Goal: Transaction & Acquisition: Purchase product/service

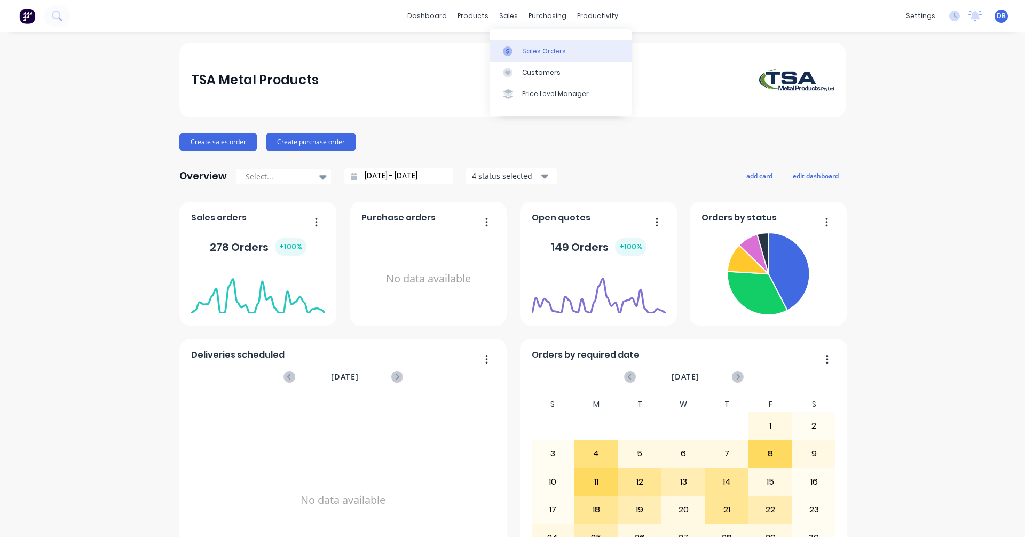
click at [548, 51] on div "Sales Orders" at bounding box center [544, 51] width 44 height 10
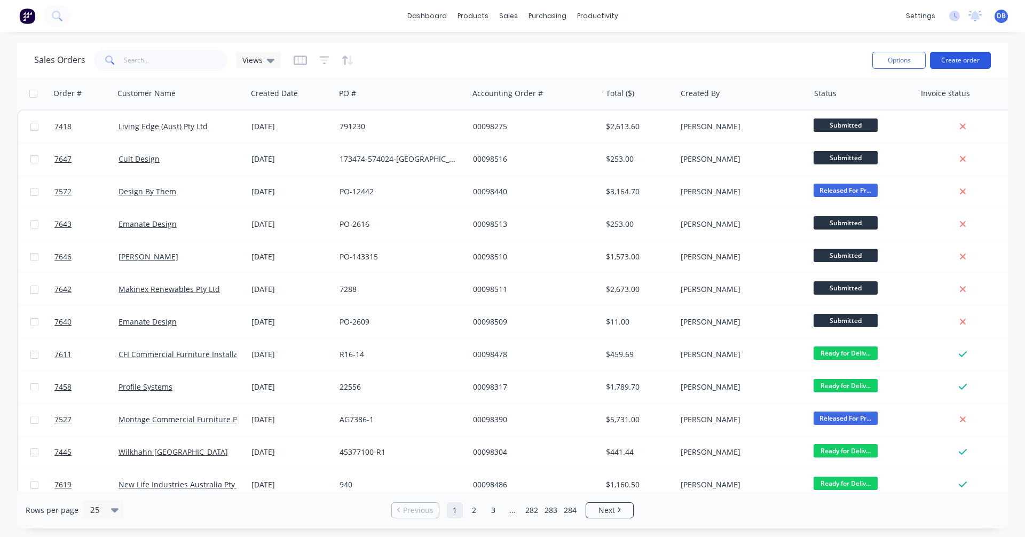
click at [962, 61] on button "Create order" at bounding box center [960, 60] width 61 height 17
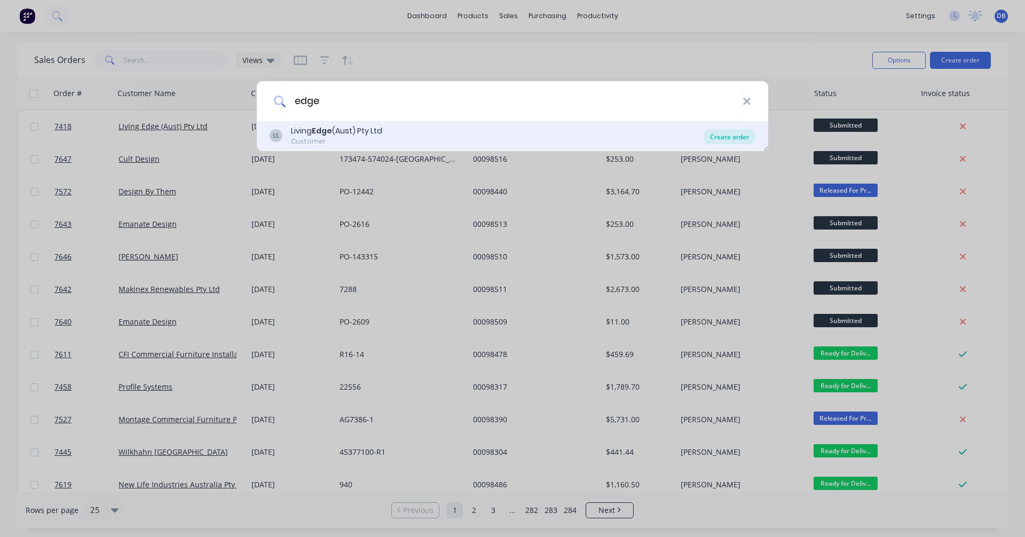
type input "edge"
click at [740, 134] on div "Create order" at bounding box center [730, 136] width 52 height 15
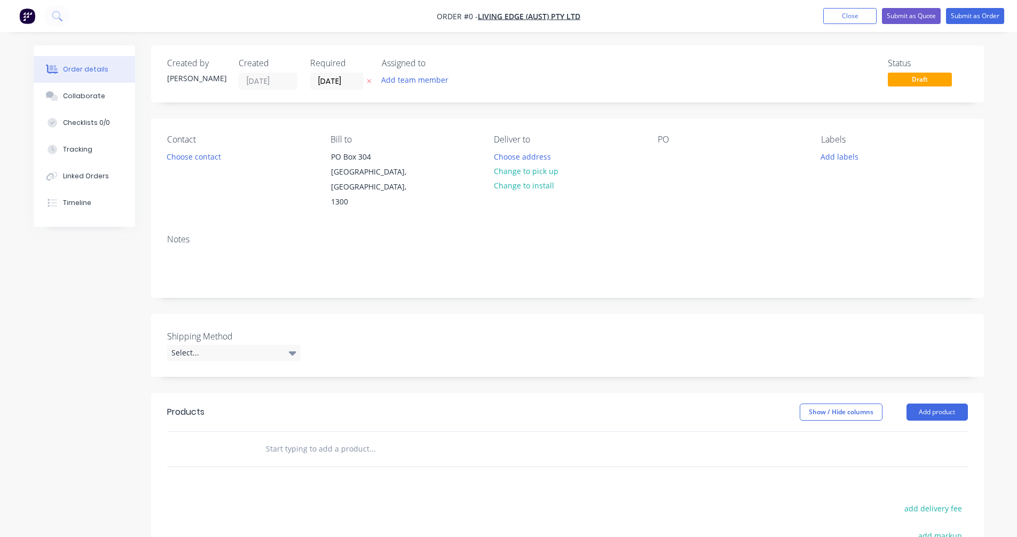
click at [288, 438] on input "text" at bounding box center [372, 448] width 214 height 21
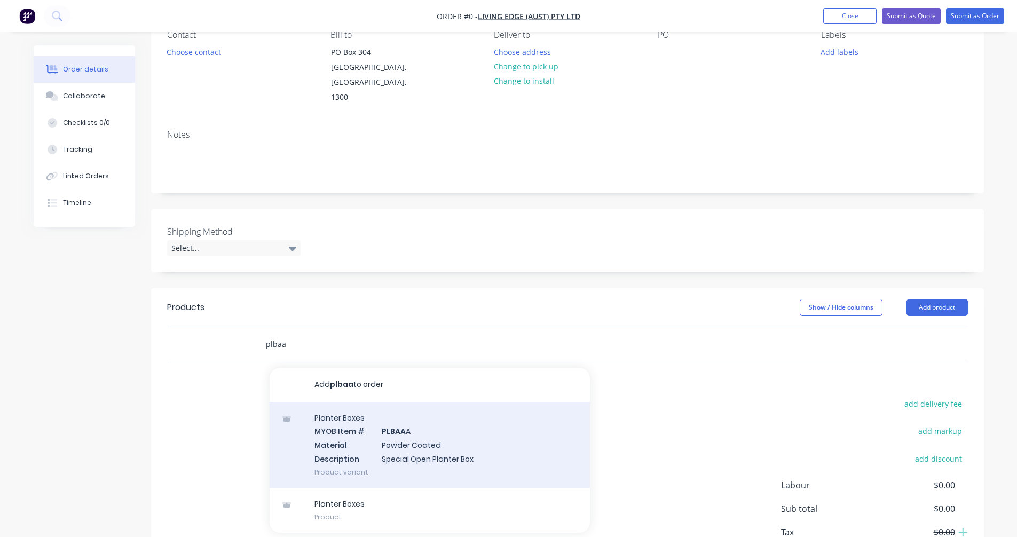
scroll to position [107, 0]
type input "plbaa"
click at [393, 419] on div "Planter Boxes MYOB Item # PLBAA A Material Powder Coated Description Special Op…" at bounding box center [430, 443] width 320 height 86
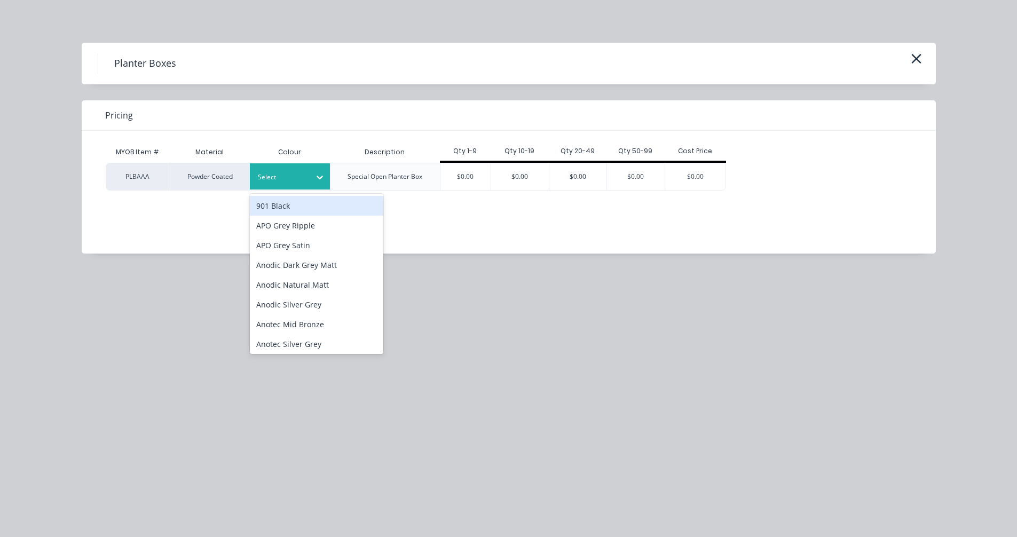
click at [307, 186] on div "Select" at bounding box center [290, 176] width 80 height 26
type input "a"
type input "sta"
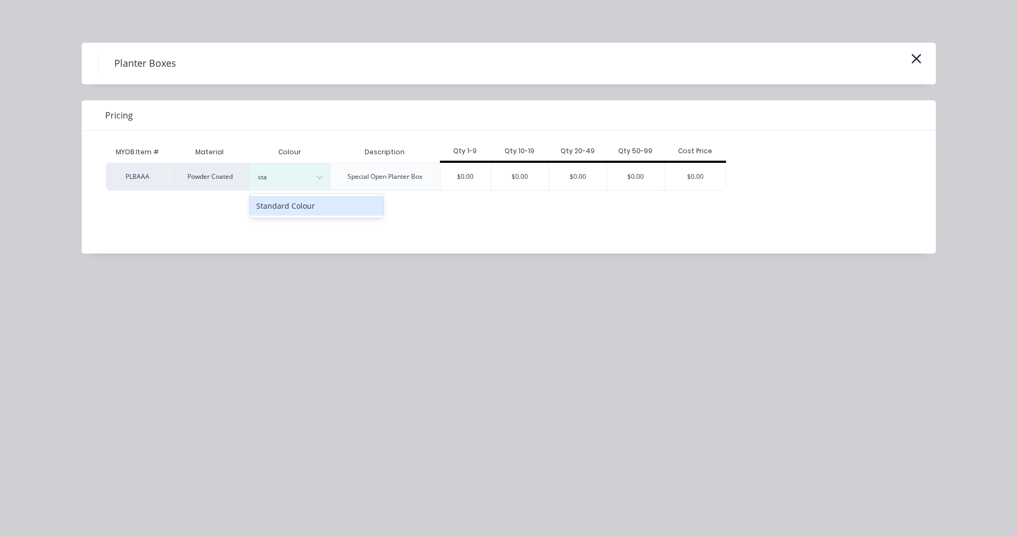
click at [313, 203] on div "Standard Colour" at bounding box center [317, 206] width 134 height 20
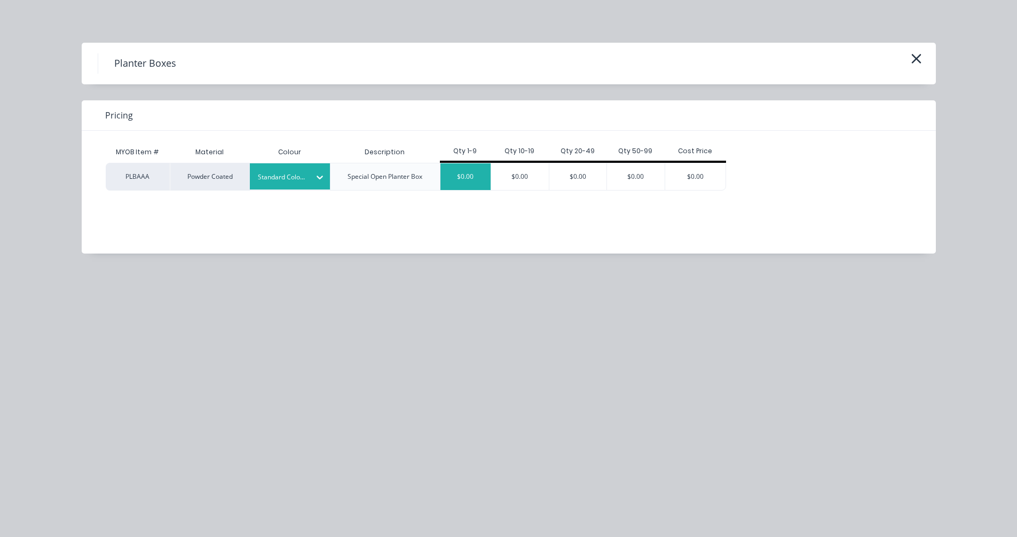
click at [472, 176] on div "$0.00" at bounding box center [466, 176] width 51 height 27
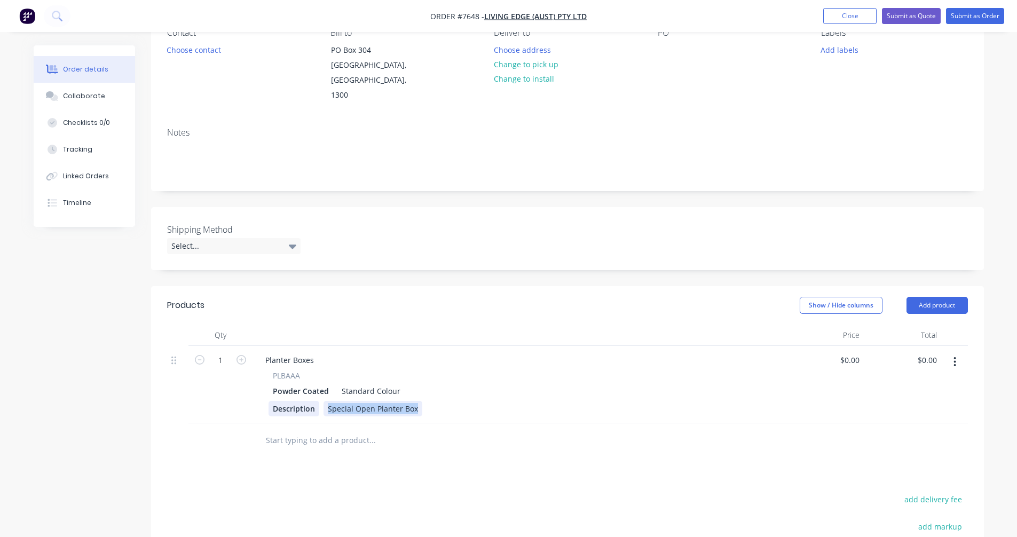
drag, startPoint x: 416, startPoint y: 395, endPoint x: 318, endPoint y: 393, distance: 98.3
click at [321, 401] on div "Description Special Open Planter Box" at bounding box center [518, 408] width 498 height 15
click at [438, 401] on div "Custom Floor Planter 2080l x 580w x 1200h" at bounding box center [404, 408] width 161 height 15
click at [477, 401] on div "Custom Floor Planter 2080l x 530w x 1200h" at bounding box center [404, 408] width 161 height 15
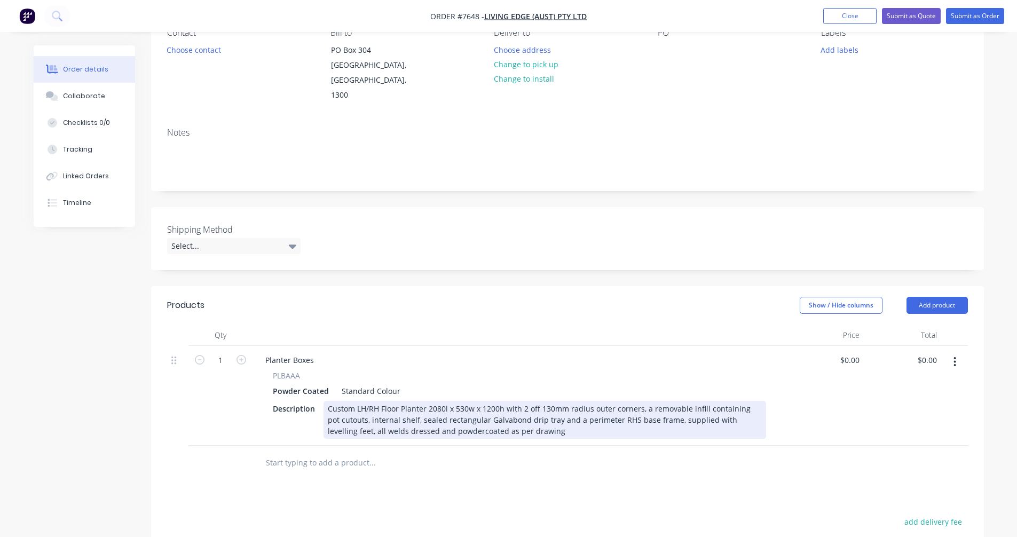
click at [386, 417] on div "Custom LH/RH Floor Planter 2080l x 530w x 1200h with 2 off 130mm radius outer c…" at bounding box center [545, 420] width 443 height 38
click at [388, 417] on div "Custom LH/RH Floor Planter 2080l x 530w x 1200h with 2 off 130mm radius outer c…" at bounding box center [545, 420] width 443 height 38
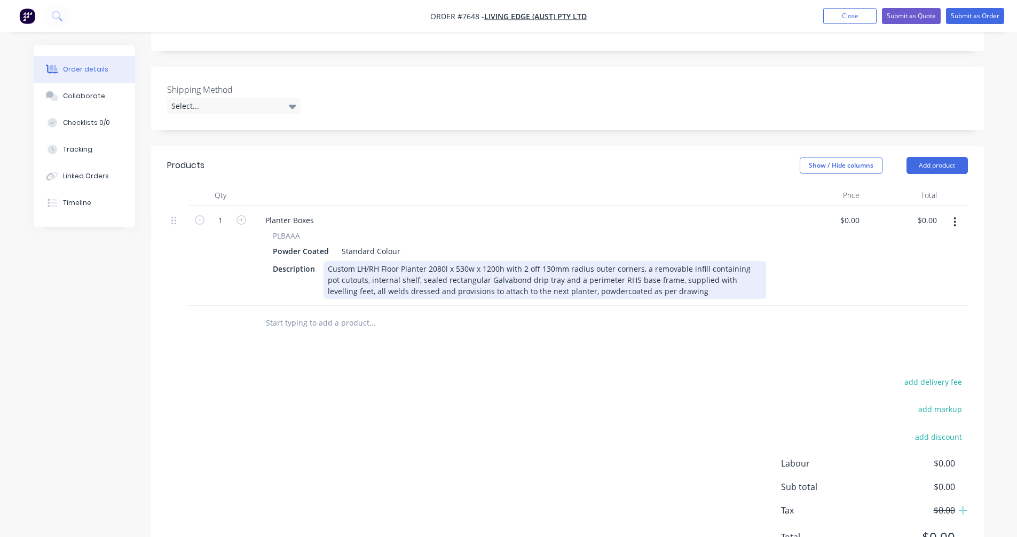
scroll to position [267, 0]
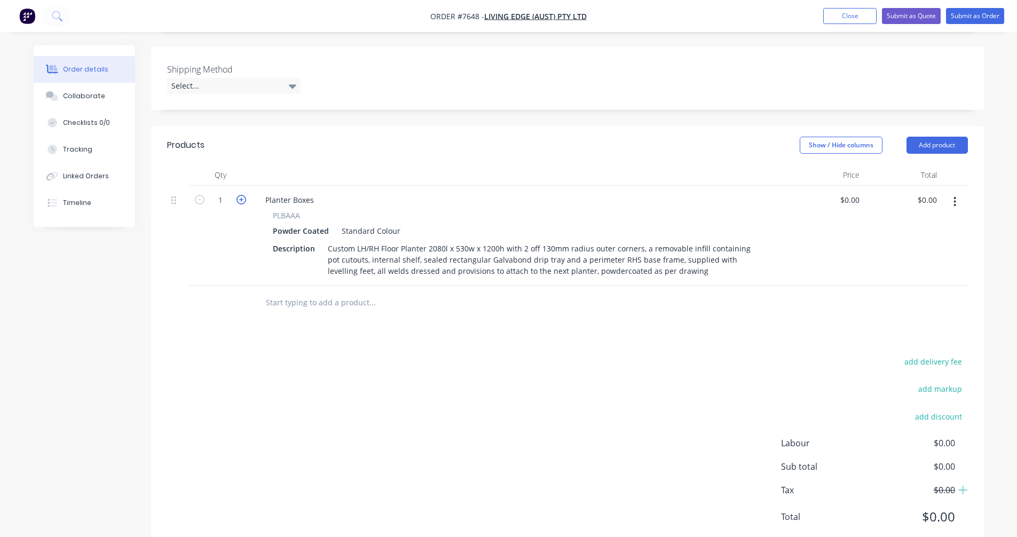
click at [243, 195] on icon "button" at bounding box center [242, 200] width 10 height 10
type input "2"
drag, startPoint x: 317, startPoint y: 187, endPoint x: 244, endPoint y: 188, distance: 73.2
click at [244, 188] on div "2 Planter Boxes PLBAAA Powder Coated Standard Colour Description Custom LH/RH F…" at bounding box center [567, 236] width 801 height 100
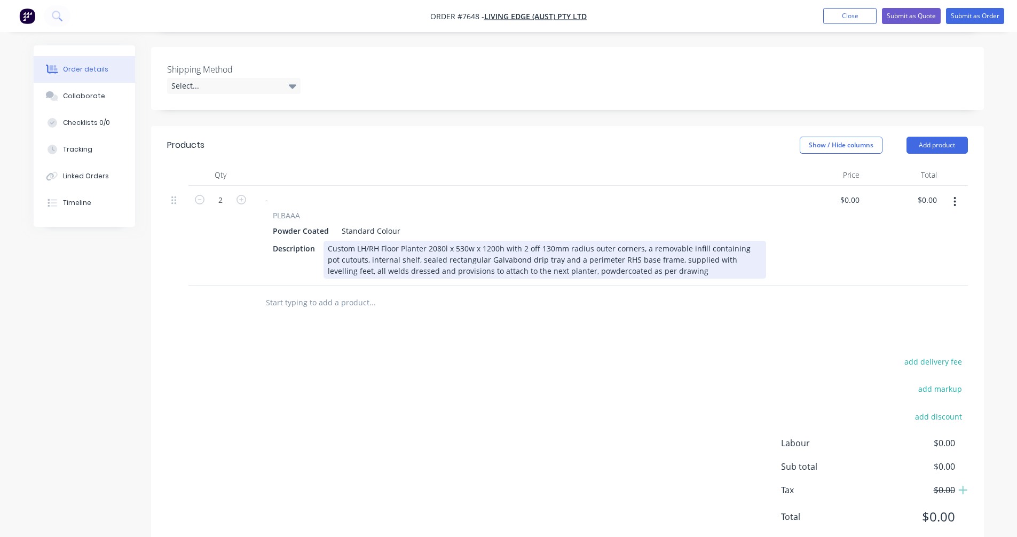
click at [592, 241] on div "Custom LH/RH Floor Planter 2080l x 530w x 1200h with 2 off 130mm radius outer c…" at bounding box center [545, 260] width 443 height 38
type input "$1,564.50"
type input "$3,129.00"
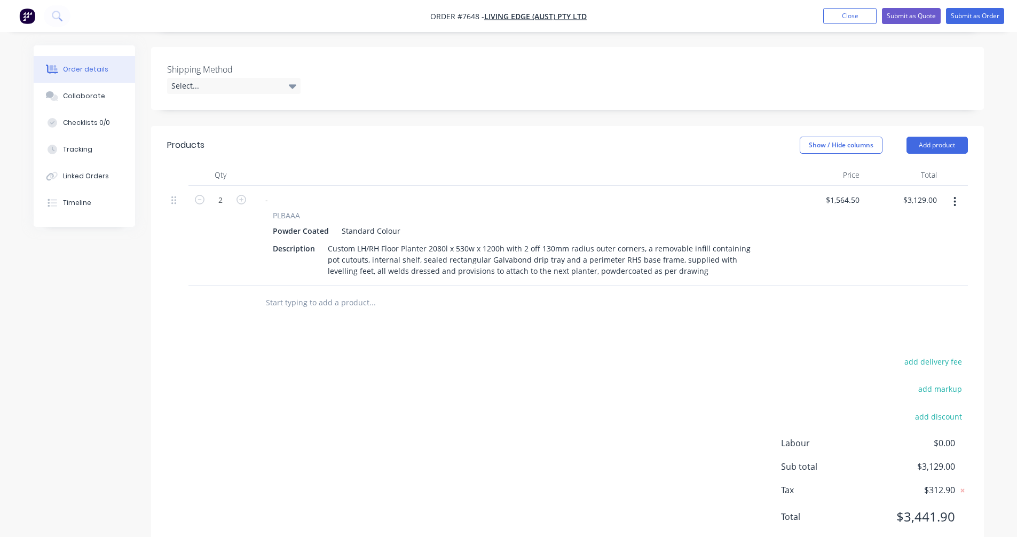
click at [952, 192] on button "button" at bounding box center [955, 201] width 25 height 19
click at [905, 244] on div "Duplicate" at bounding box center [917, 251] width 82 height 15
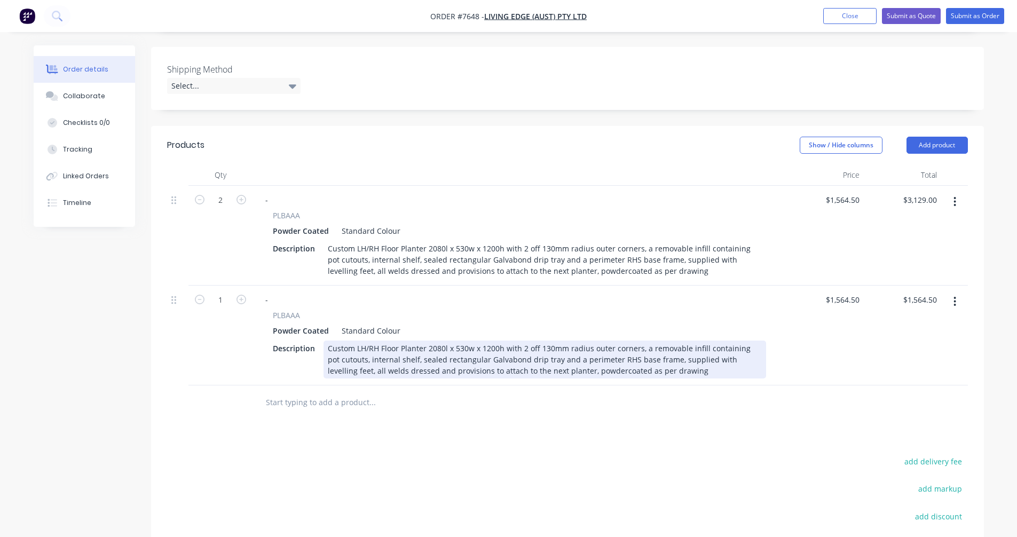
click at [377, 341] on div "Custom LH/RH Floor Planter 2080l x 530w x 1200h with 2 off 130mm radius outer c…" at bounding box center [545, 360] width 443 height 38
click at [460, 357] on div "Custom Mid Floor Planter 2080l x 530w x 1200h with a removable infill containin…" at bounding box center [545, 360] width 443 height 38
type input "$1,515.00"
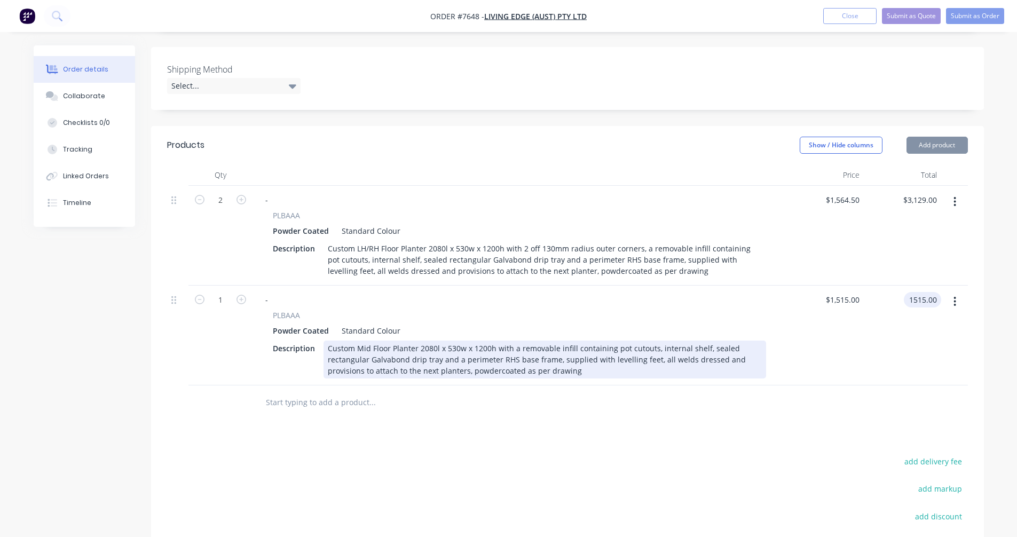
type input "$1,515.00"
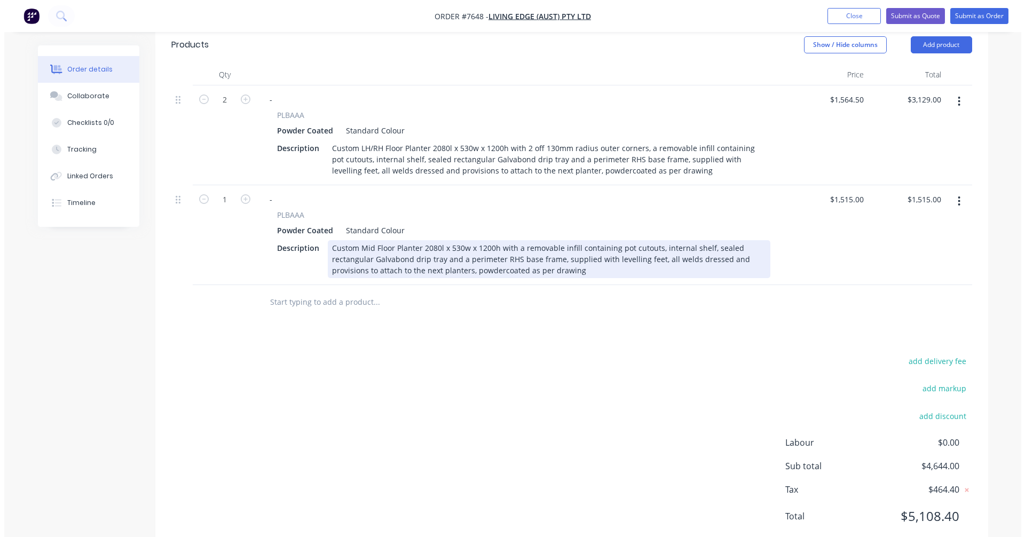
scroll to position [374, 0]
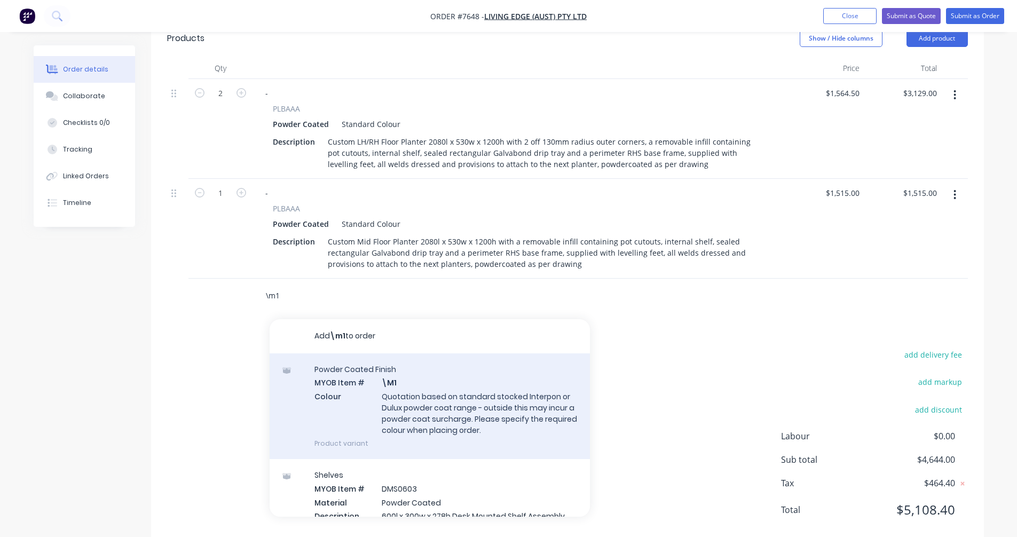
type input "\m1"
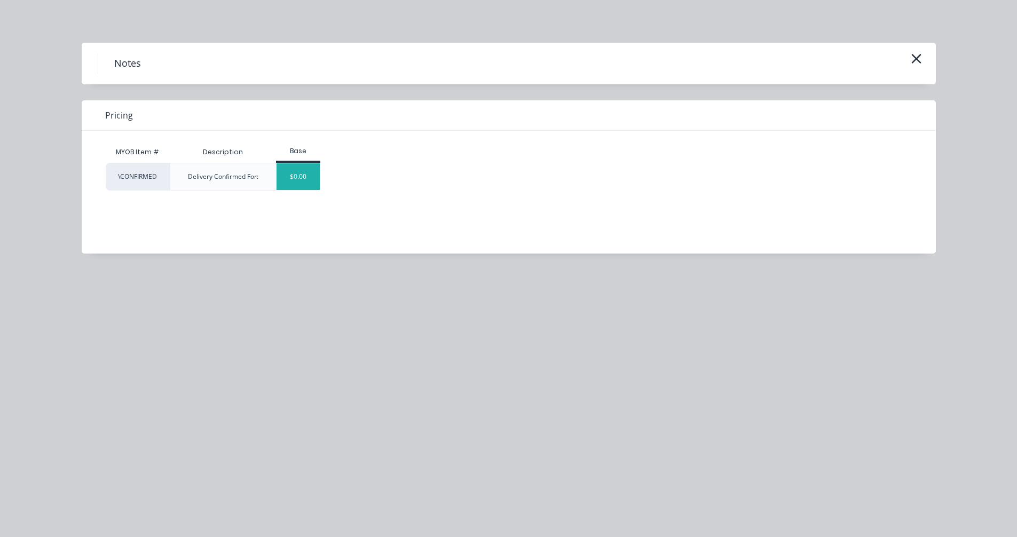
click at [299, 179] on div "$0.00" at bounding box center [298, 176] width 43 height 27
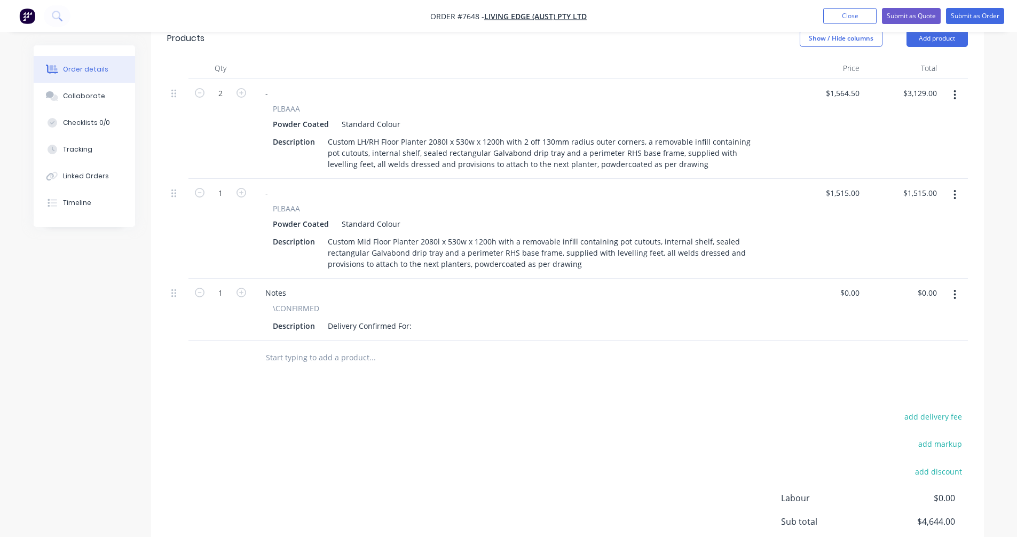
click at [959, 285] on button "button" at bounding box center [955, 294] width 25 height 19
click at [893, 379] on div "Delete" at bounding box center [917, 386] width 82 height 15
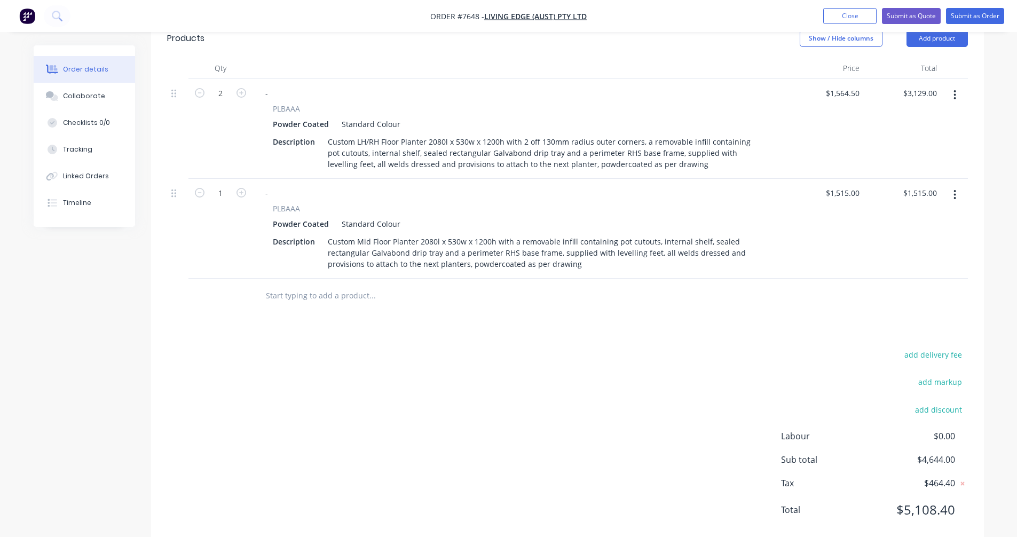
click at [302, 285] on input "text" at bounding box center [372, 295] width 214 height 21
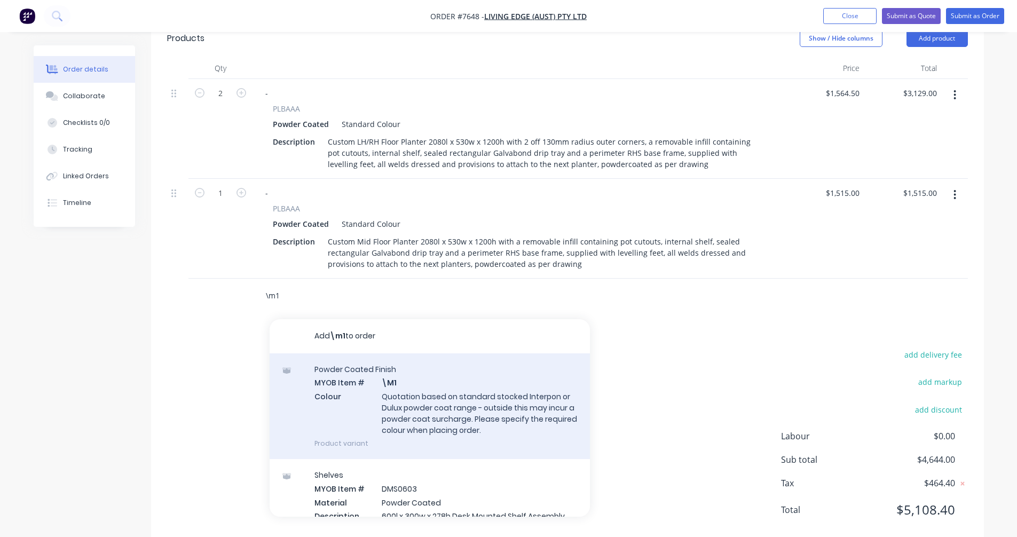
type input "\m1"
click at [413, 377] on div "Powder Coated Finish MYOB Item # \M1 Colour Quotation based on standard stocked…" at bounding box center [430, 407] width 320 height 106
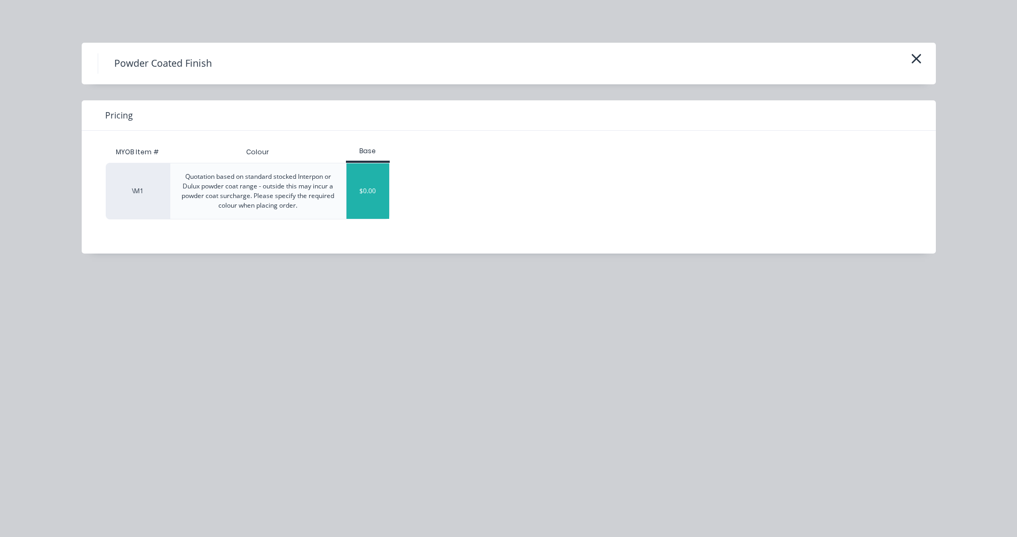
click at [373, 190] on div "$0.00" at bounding box center [368, 191] width 43 height 56
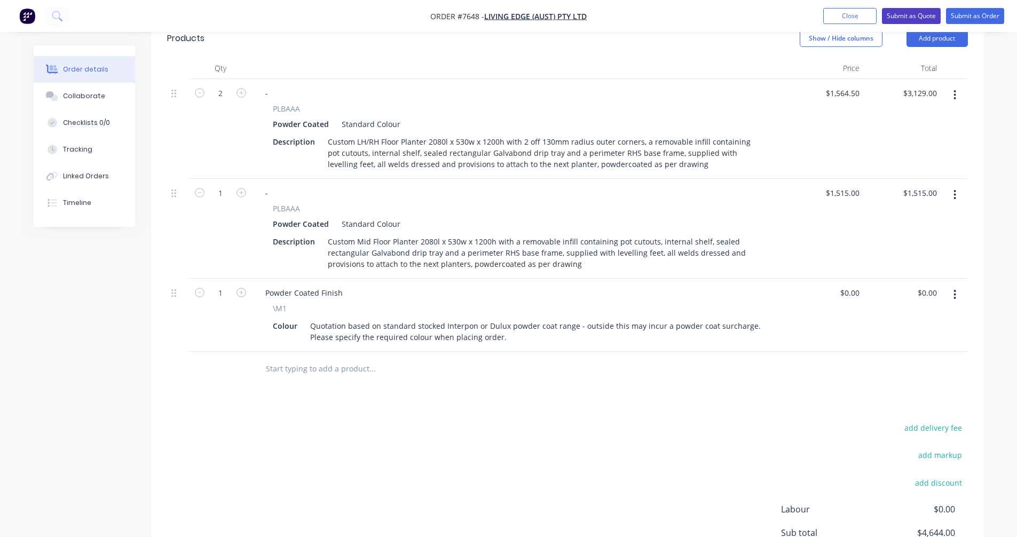
click at [905, 17] on button "Submit as Quote" at bounding box center [911, 16] width 59 height 16
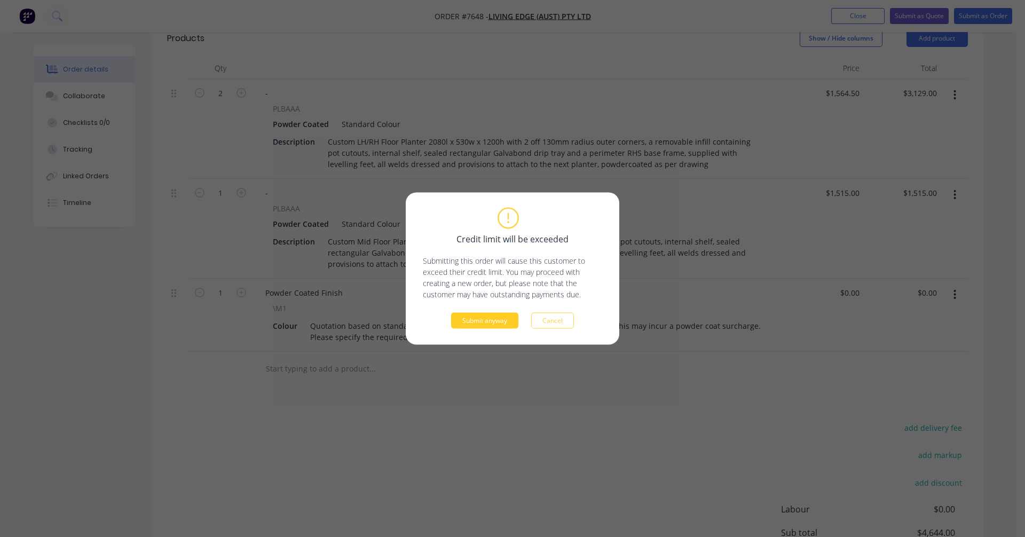
click at [482, 323] on button "Submit anyway" at bounding box center [484, 321] width 67 height 16
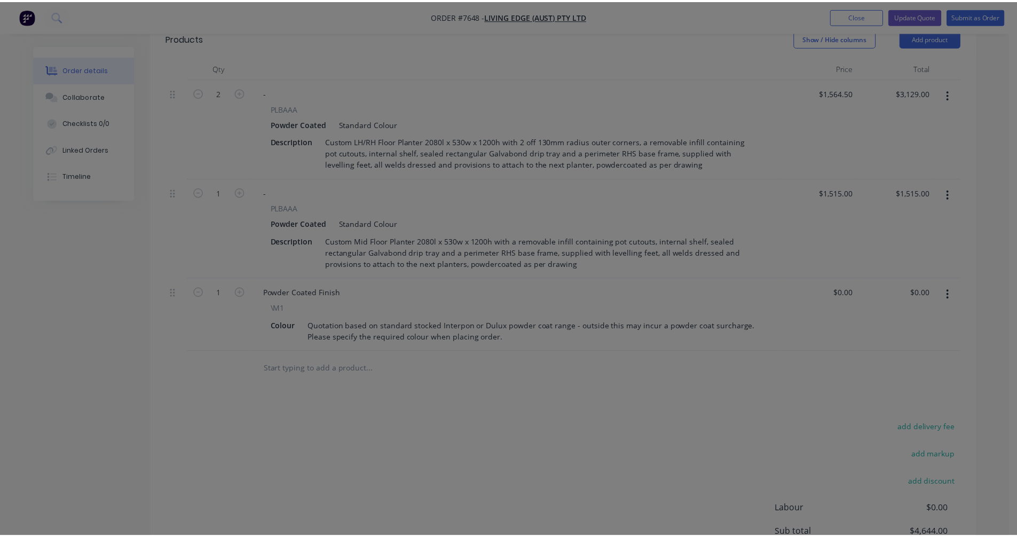
scroll to position [327, 0]
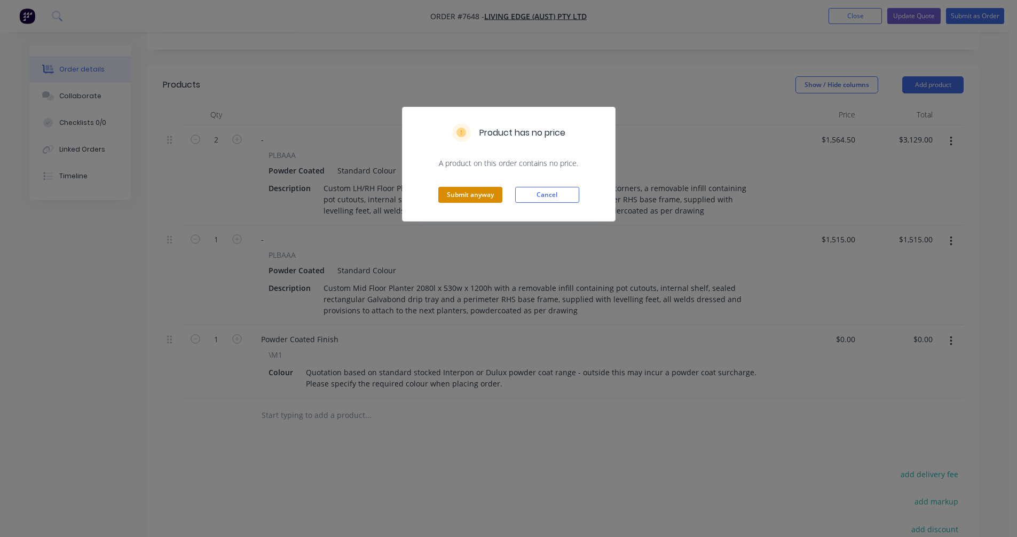
click at [479, 200] on button "Submit anyway" at bounding box center [470, 195] width 64 height 16
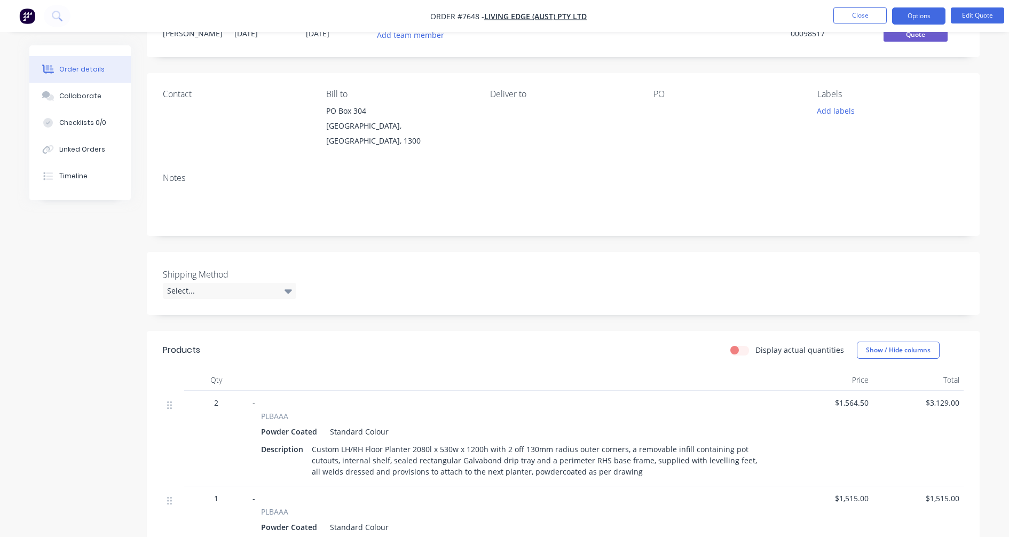
scroll to position [0, 0]
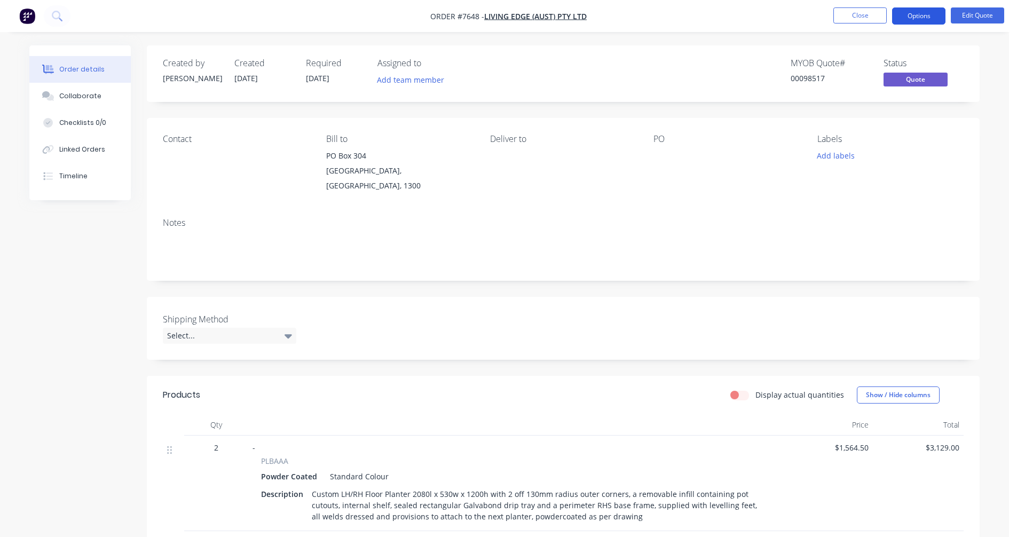
click at [914, 14] on button "Options" at bounding box center [918, 15] width 53 height 17
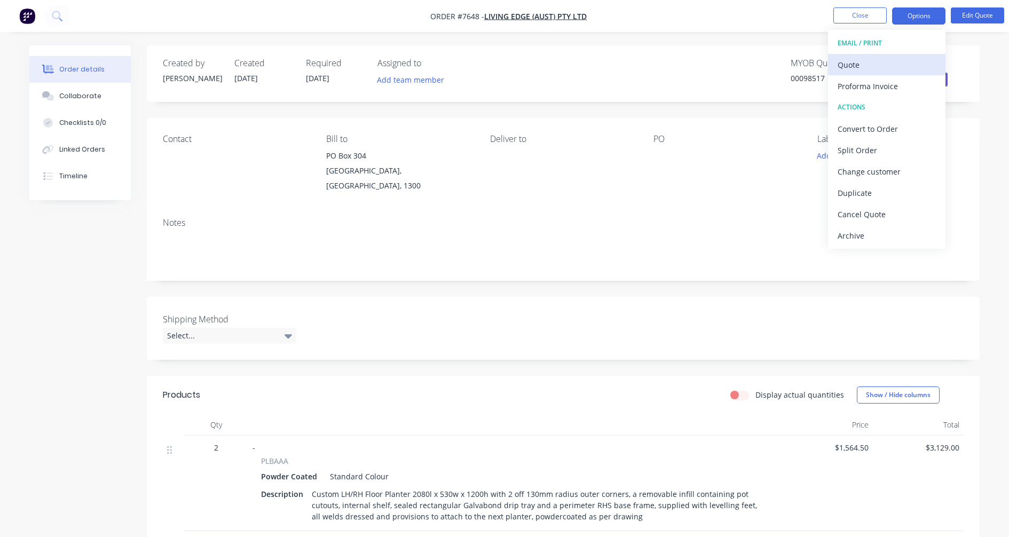
click at [858, 66] on div "Quote" at bounding box center [887, 64] width 98 height 15
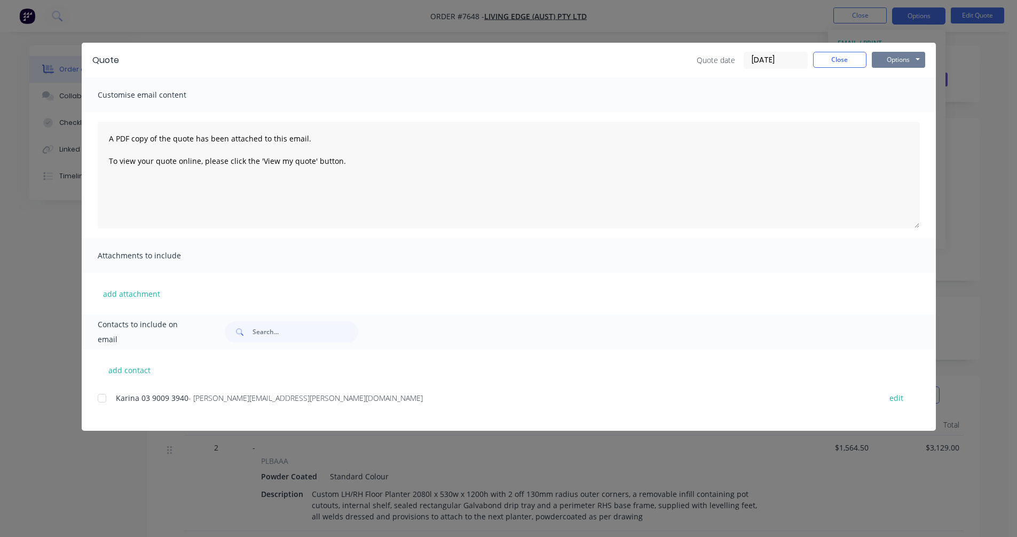
click at [914, 60] on button "Options" at bounding box center [898, 60] width 53 height 16
click at [907, 78] on button "Preview" at bounding box center [906, 79] width 68 height 18
click at [898, 96] on div "Customise email content" at bounding box center [509, 94] width 854 height 35
click at [840, 68] on div "Quote date [DATE] Close Options Preview Print Email" at bounding box center [811, 60] width 229 height 17
click at [840, 63] on button "Close" at bounding box center [839, 60] width 53 height 16
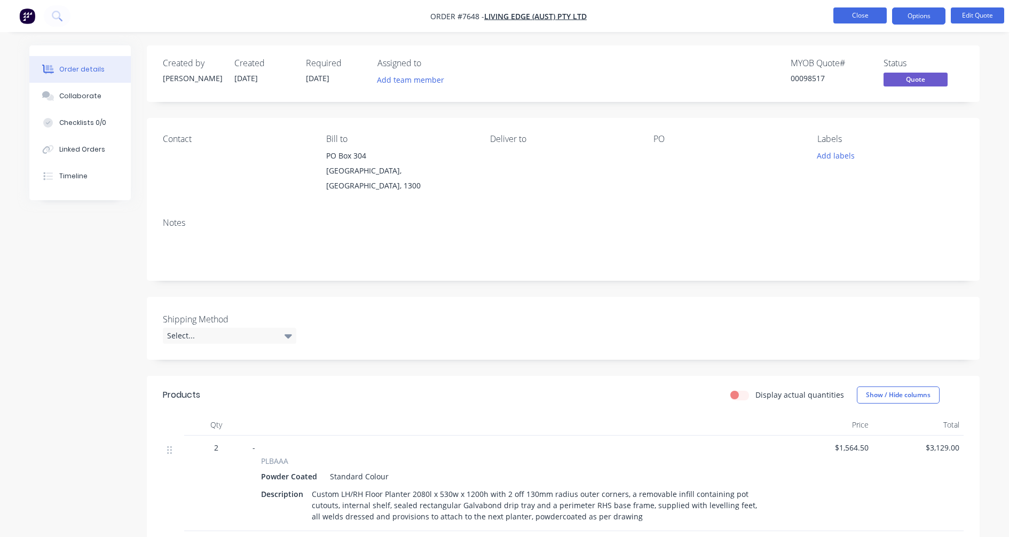
click at [845, 17] on button "Close" at bounding box center [860, 15] width 53 height 16
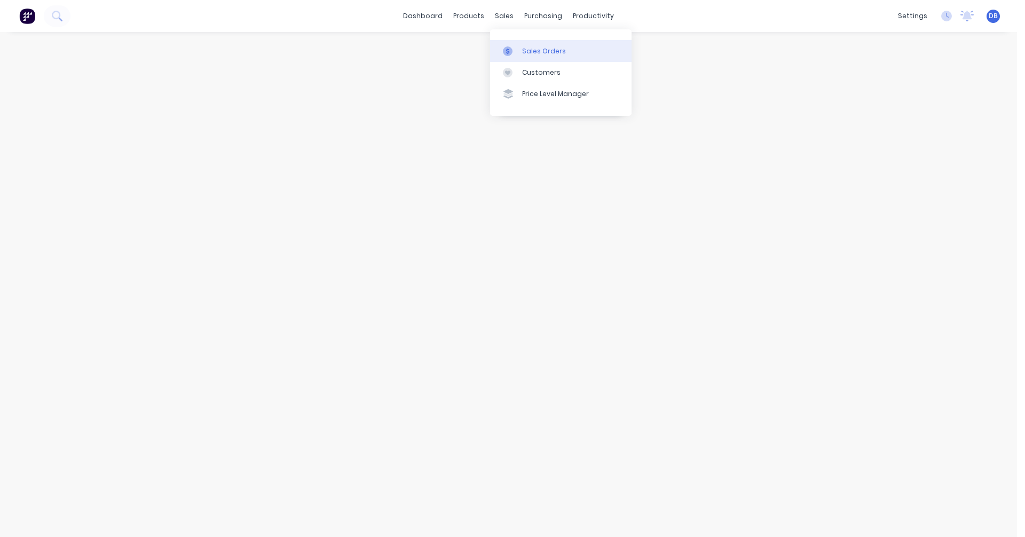
click at [522, 50] on div "Sales Orders" at bounding box center [544, 51] width 44 height 10
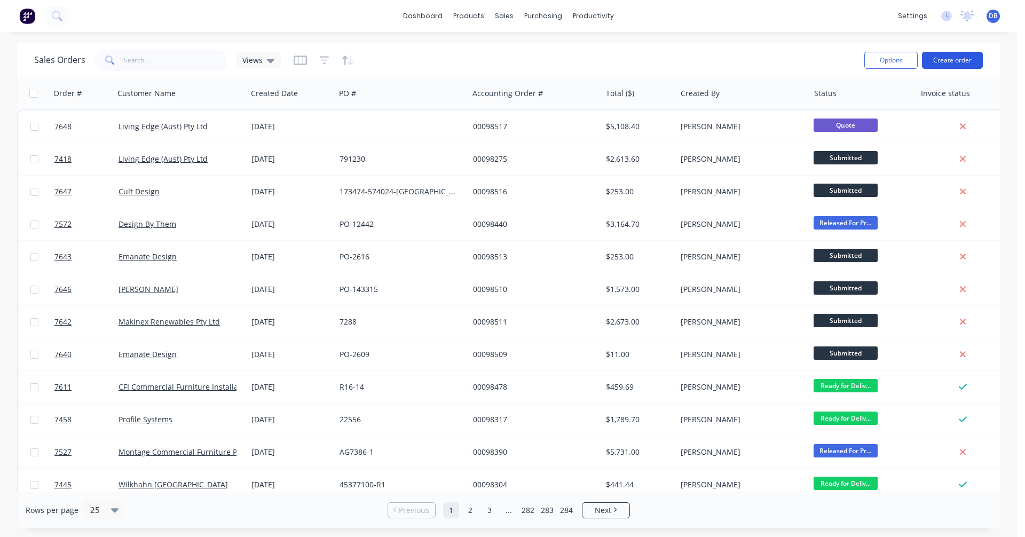
click at [958, 55] on button "Create order" at bounding box center [952, 60] width 61 height 17
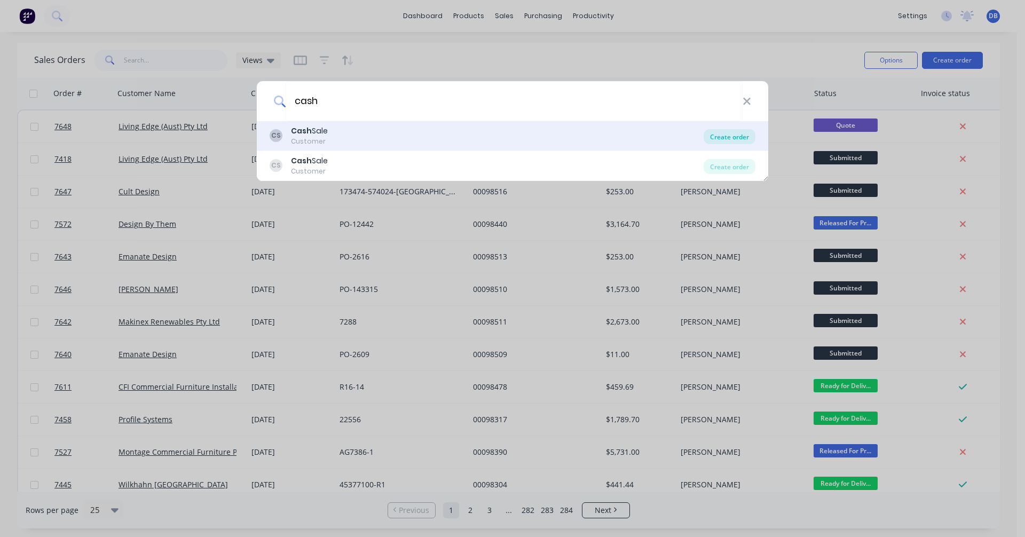
type input "cash"
click at [725, 135] on div "Create order" at bounding box center [730, 136] width 52 height 15
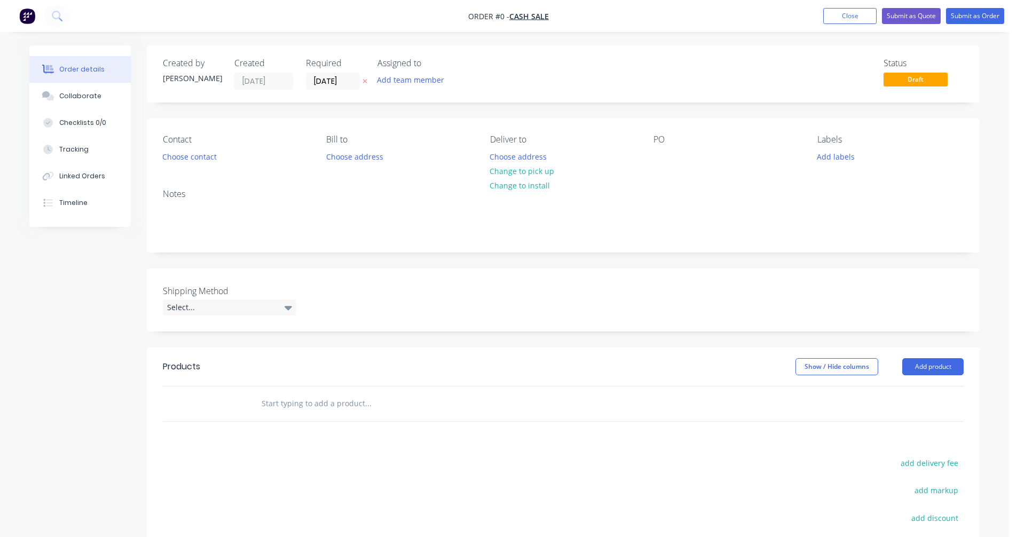
click at [301, 402] on input "text" at bounding box center [368, 403] width 214 height 21
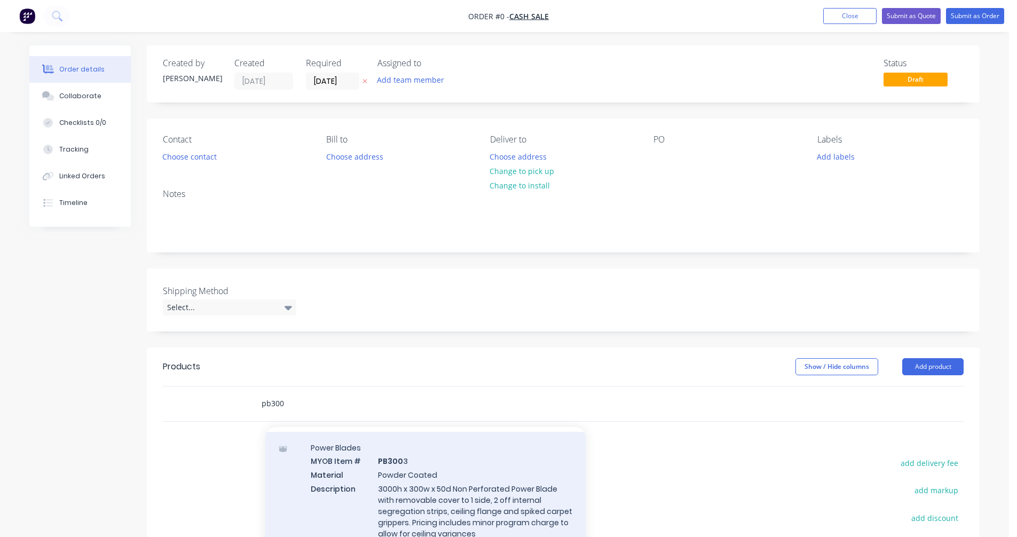
scroll to position [53, 0]
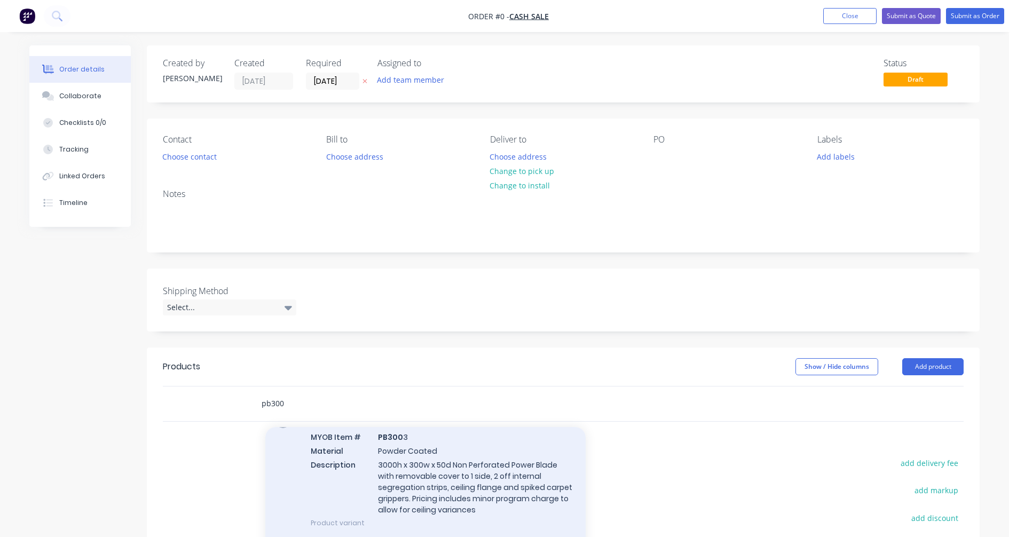
type input "pb300"
click at [423, 480] on div "Power Blades MYOB Item # PB300 3 Material Powder Coated Description 3000h x 300…" at bounding box center [425, 473] width 320 height 131
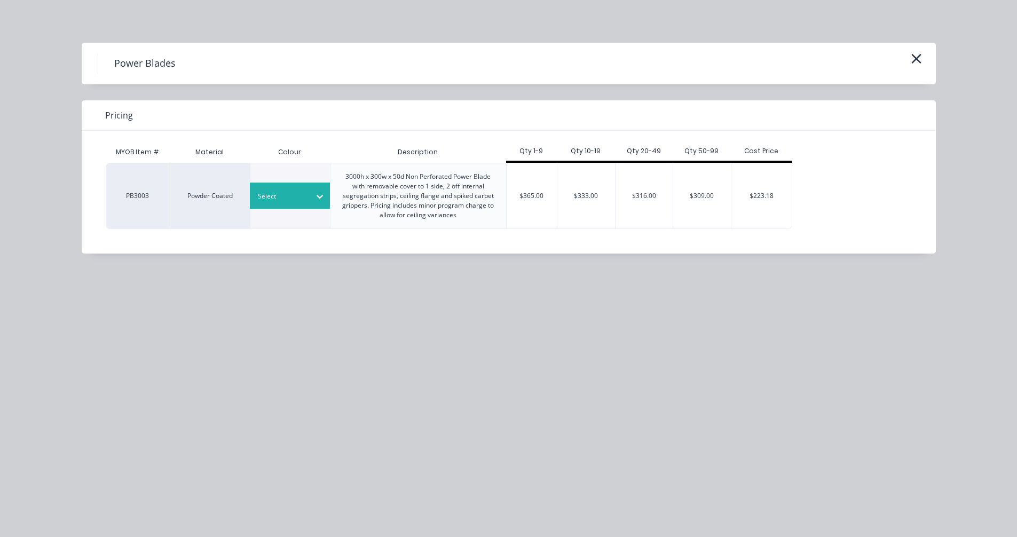
click at [285, 195] on div at bounding box center [282, 197] width 48 height 12
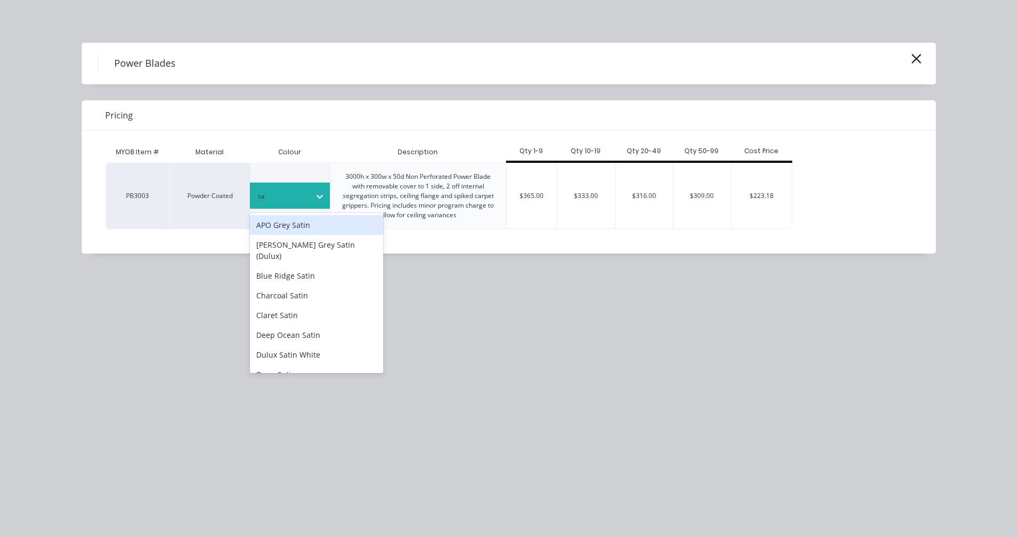
type input "sat"
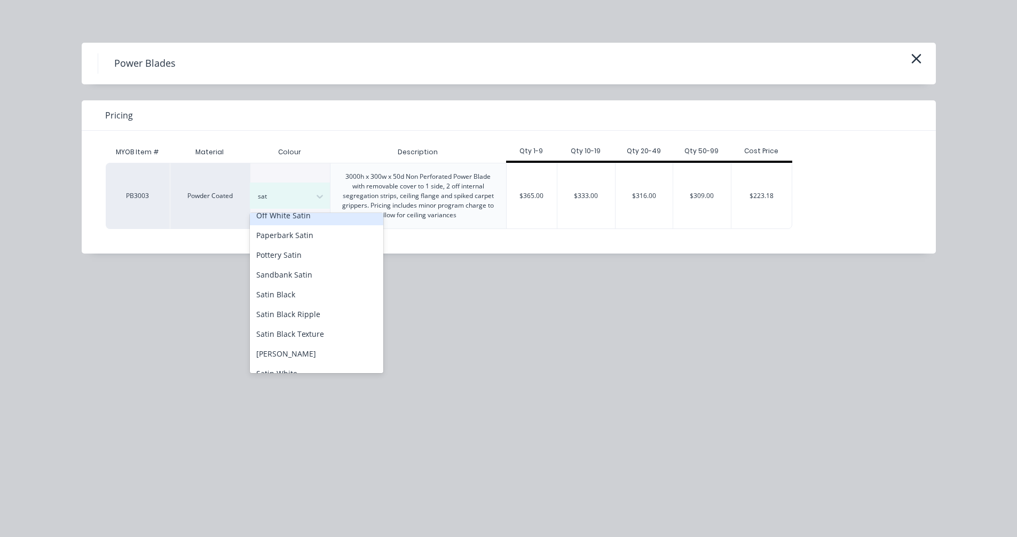
scroll to position [267, 0]
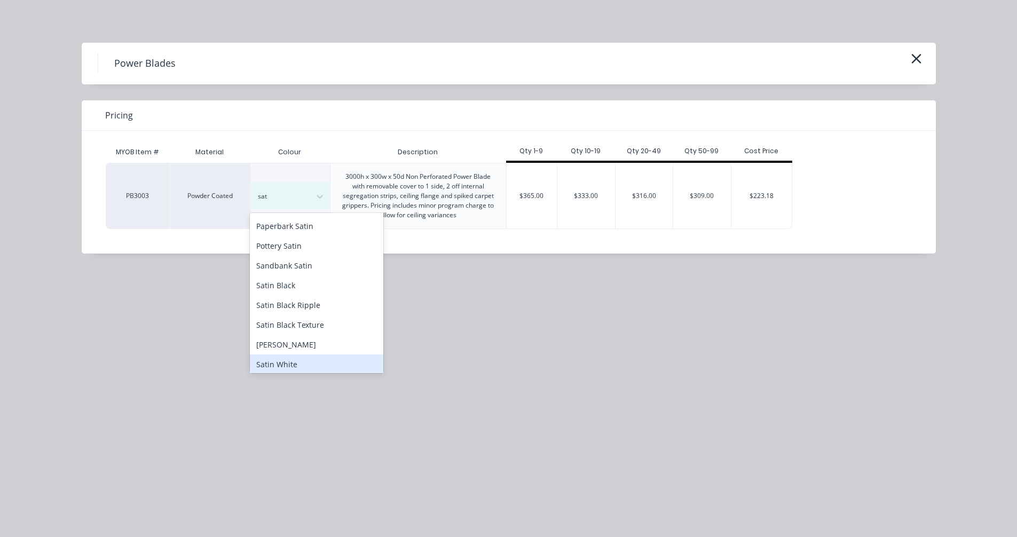
click at [291, 355] on div "Satin White" at bounding box center [317, 365] width 134 height 20
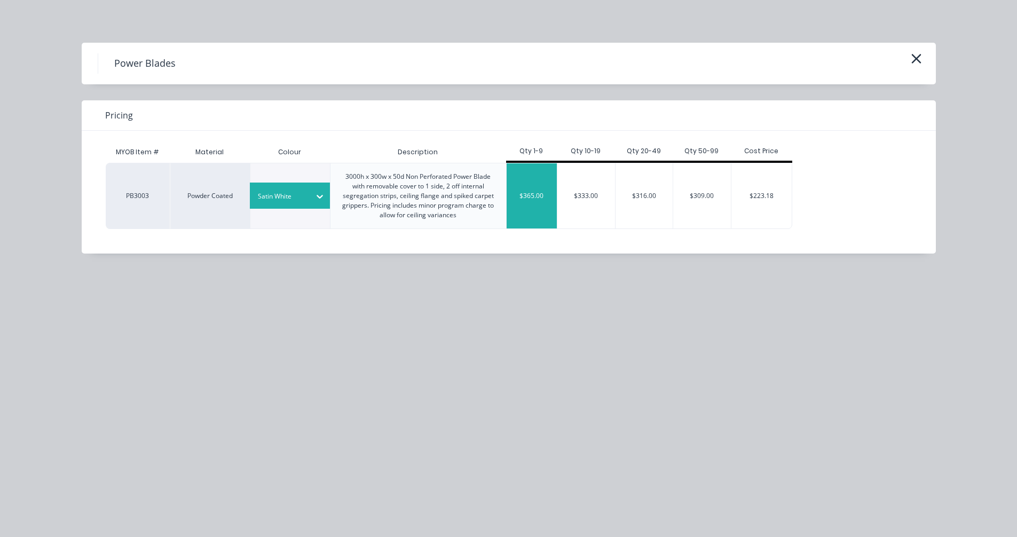
click at [544, 203] on div "$365.00" at bounding box center [532, 195] width 51 height 65
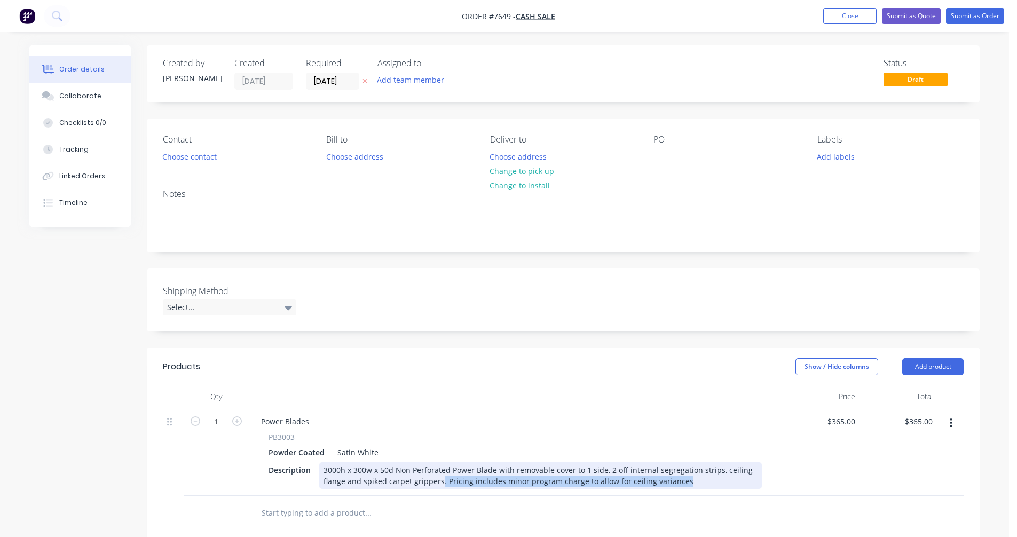
drag, startPoint x: 696, startPoint y: 480, endPoint x: 440, endPoint y: 486, distance: 256.4
click at [440, 486] on div "3000h x 300w x 50d Non Perforated Power Blade with removable cover to 1 side, 2…" at bounding box center [540, 475] width 443 height 27
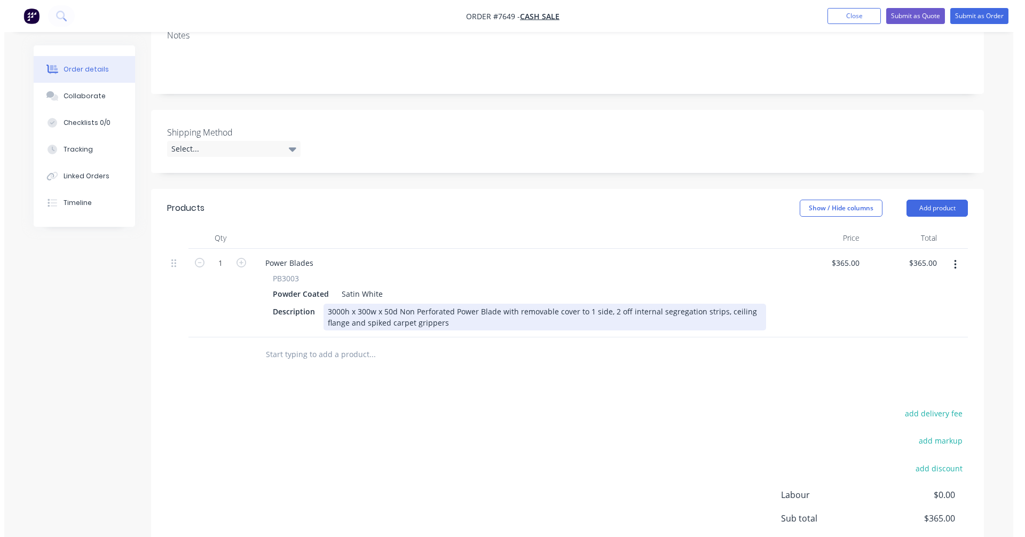
scroll to position [160, 0]
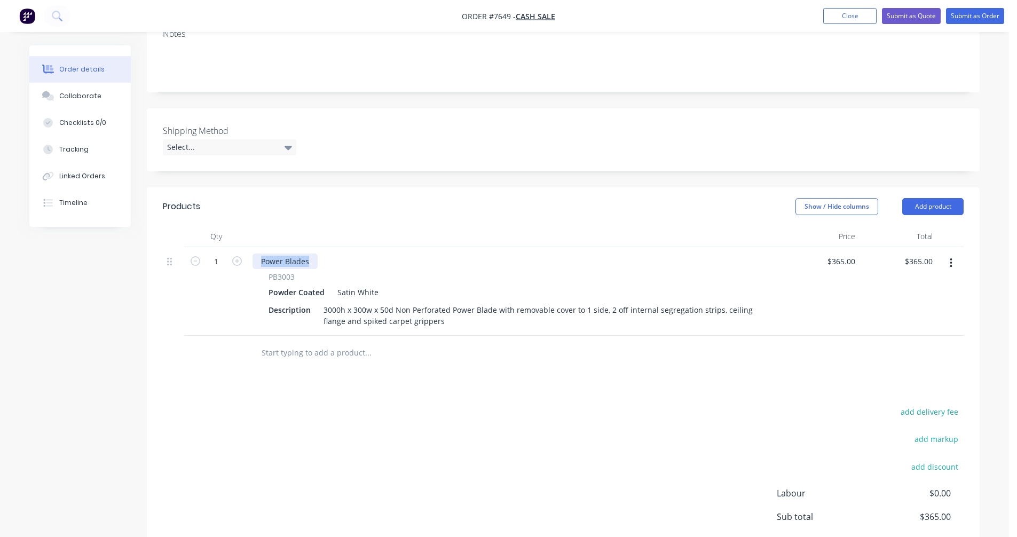
drag, startPoint x: 309, startPoint y: 262, endPoint x: 246, endPoint y: 265, distance: 63.1
click at [246, 265] on div "1 Power Blades PB3003 Powder Coated Satin White Description 3000h x 300w x 50d …" at bounding box center [563, 291] width 801 height 89
type input "$408.80"
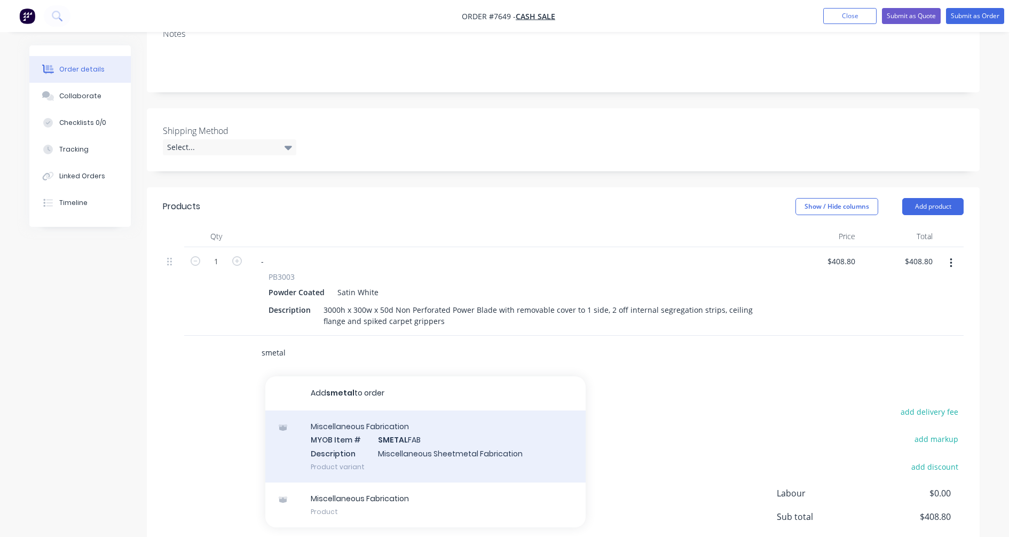
type input "smetal"
click at [394, 447] on div "Miscellaneous Fabrication MYOB Item # SMETAL FAB Description Miscellaneous Shee…" at bounding box center [425, 447] width 320 height 72
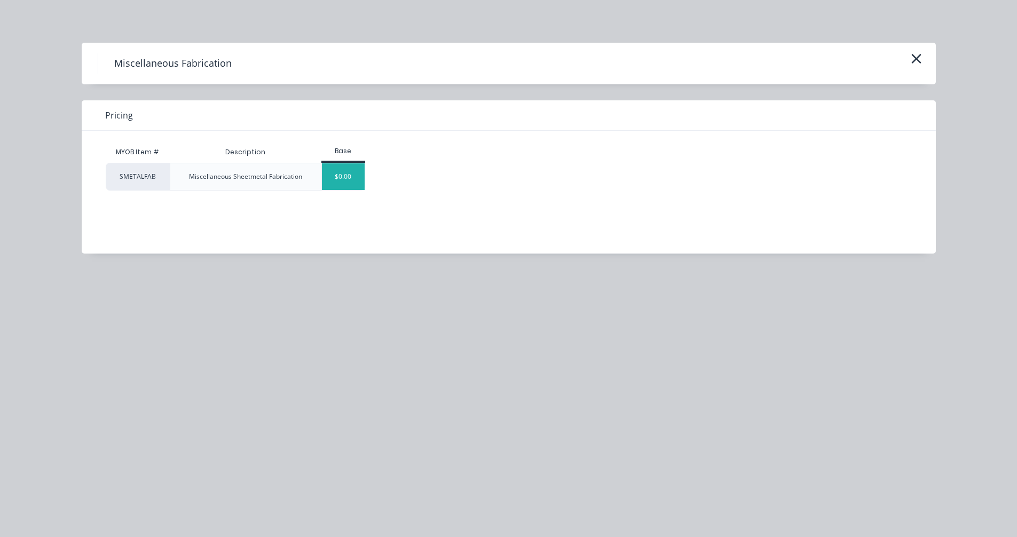
click at [347, 169] on div "$0.00" at bounding box center [343, 176] width 43 height 27
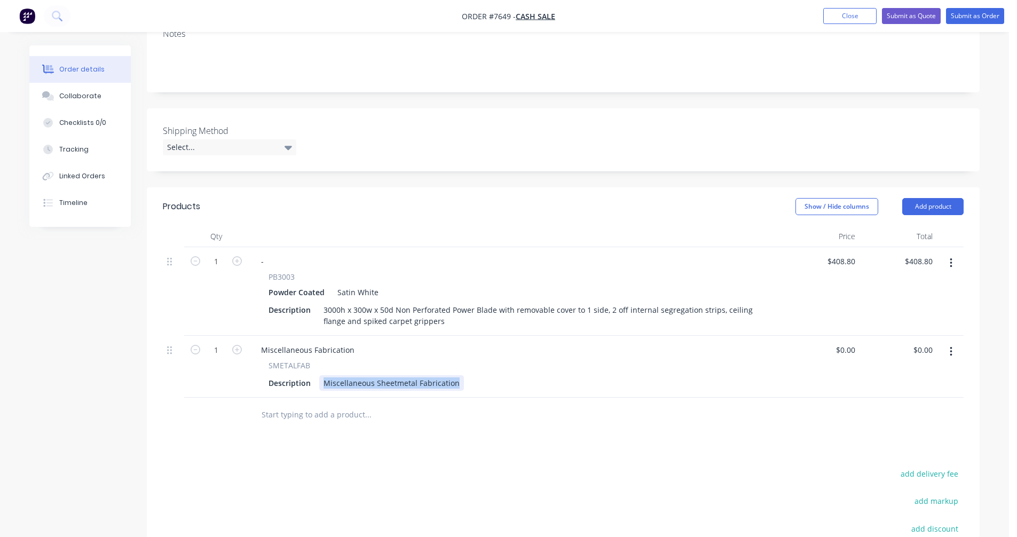
drag, startPoint x: 457, startPoint y: 385, endPoint x: 323, endPoint y: 382, distance: 133.5
click at [323, 382] on div "Miscellaneous Sheetmetal Fabrication" at bounding box center [391, 382] width 145 height 15
drag, startPoint x: 354, startPoint y: 353, endPoint x: 257, endPoint y: 353, distance: 96.7
click at [252, 352] on div "Miscellaneous Fabrication SMETALFAB Description Loose Ceiling Flange to suit a …" at bounding box center [515, 367] width 534 height 62
click at [467, 378] on div "Loose Ceiling Flange to suit a 300w Power Blade, powdercoated" at bounding box center [436, 382] width 234 height 15
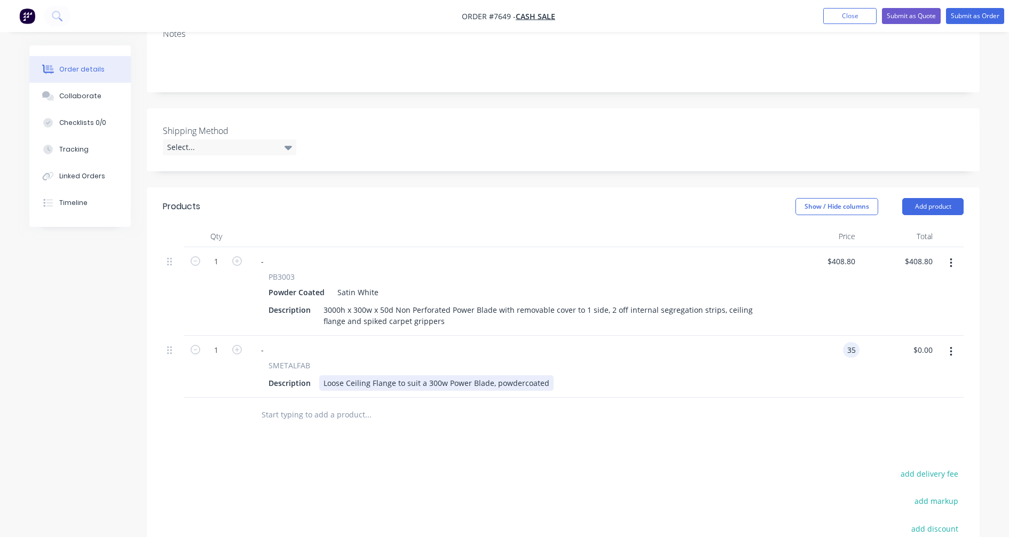
type input "$35.00"
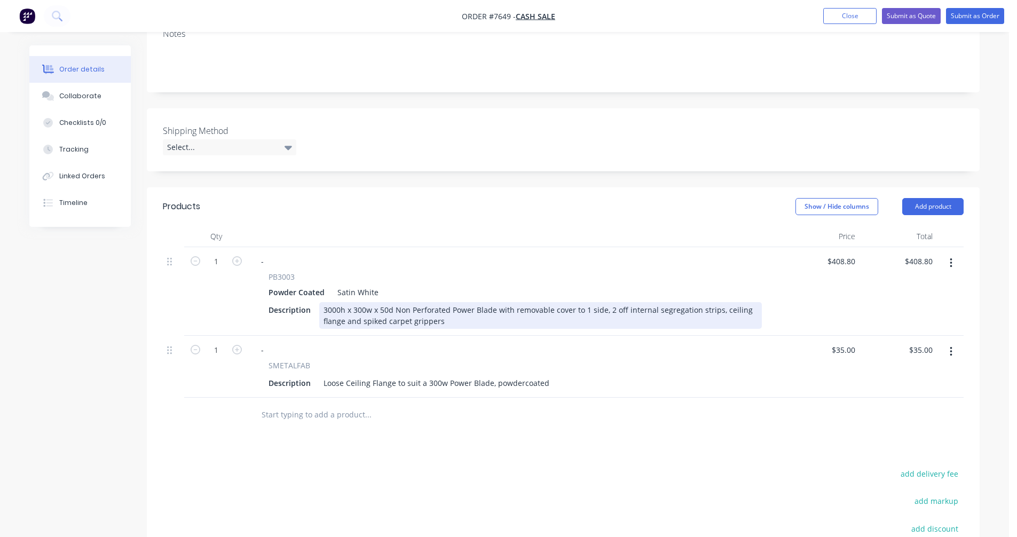
click at [512, 311] on div "3000h x 300w x 50d Non Perforated Power Blade with removable cover to 1 side, 2…" at bounding box center [540, 315] width 443 height 27
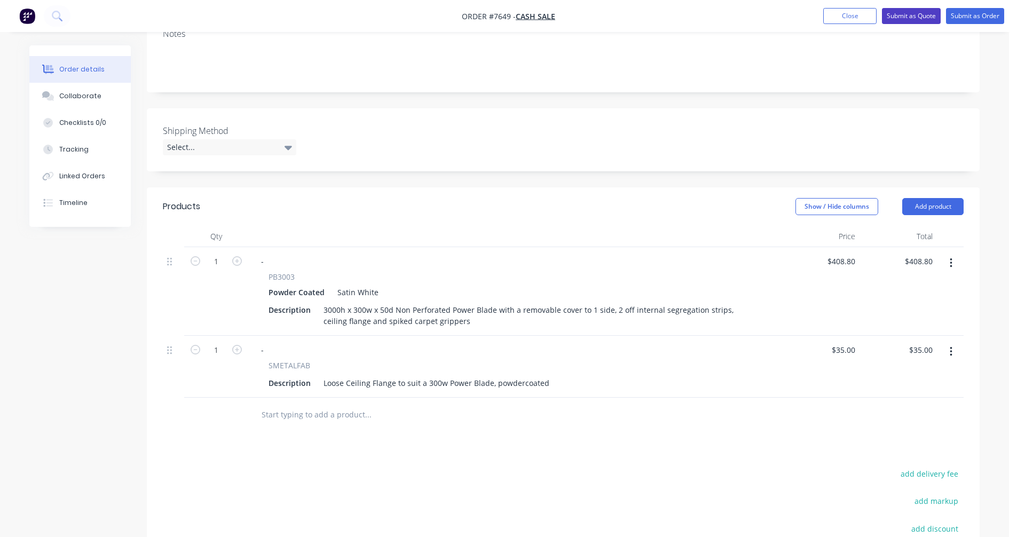
click at [913, 19] on button "Submit as Quote" at bounding box center [911, 16] width 59 height 16
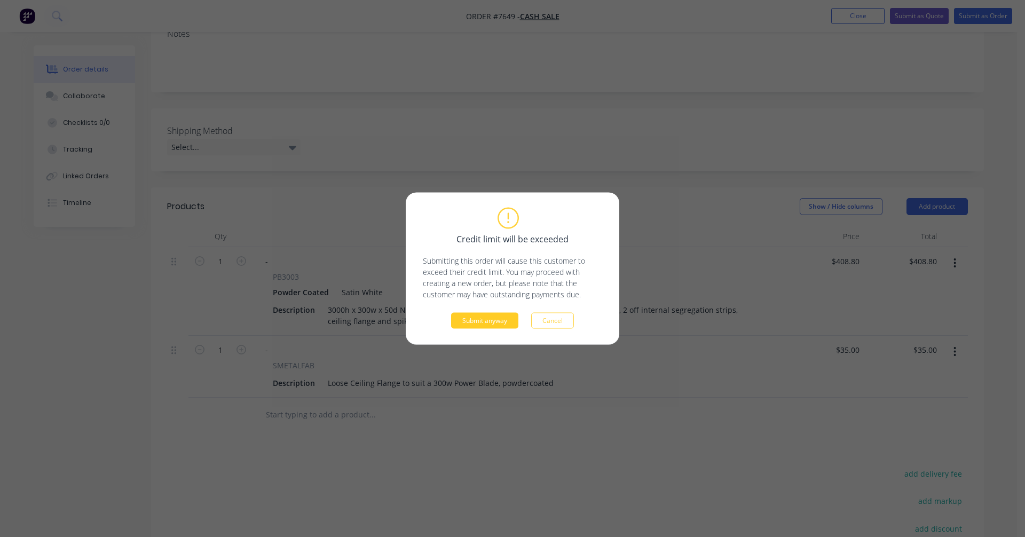
click at [502, 319] on button "Submit anyway" at bounding box center [484, 321] width 67 height 16
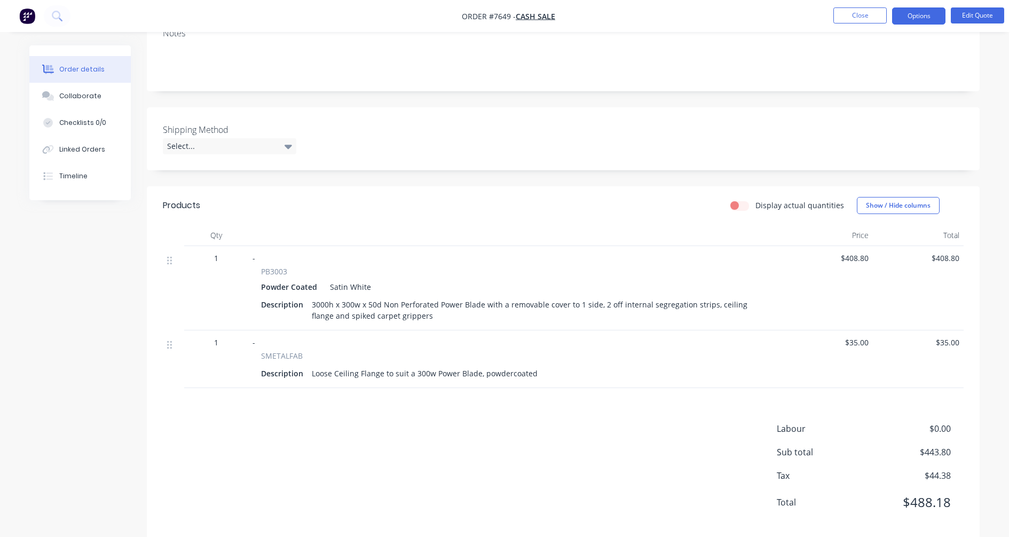
scroll to position [0, 0]
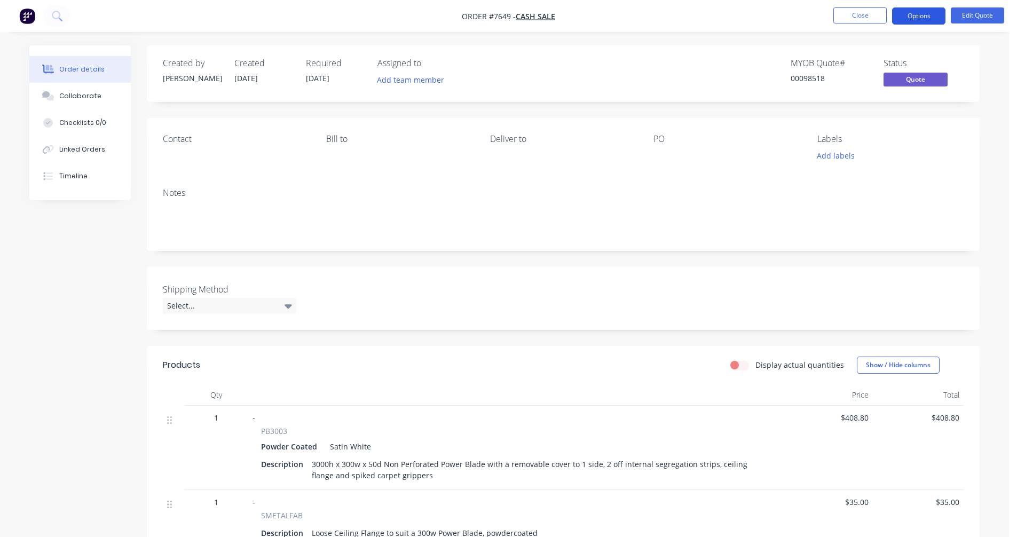
click at [914, 16] on button "Options" at bounding box center [918, 15] width 53 height 17
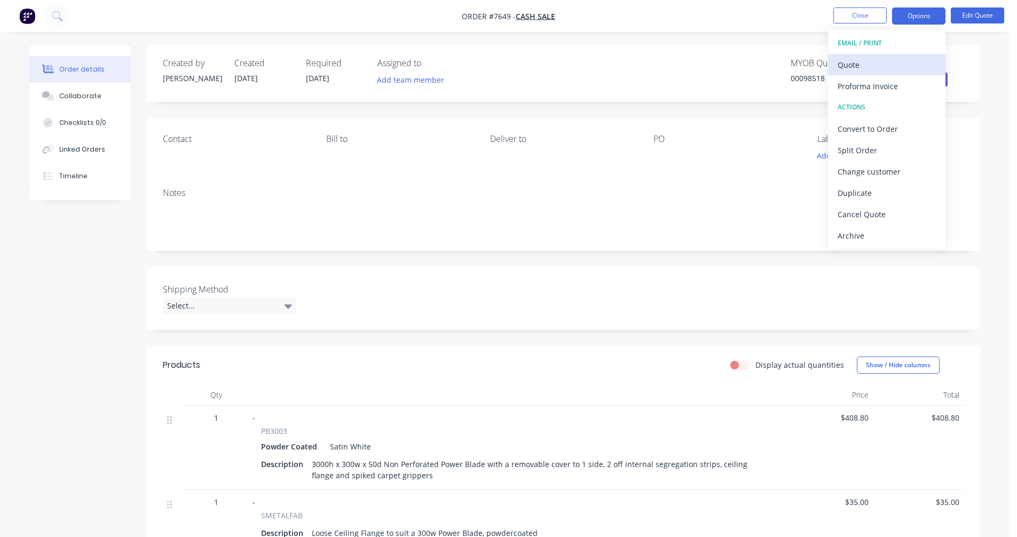
click at [845, 62] on div "Quote" at bounding box center [887, 64] width 98 height 15
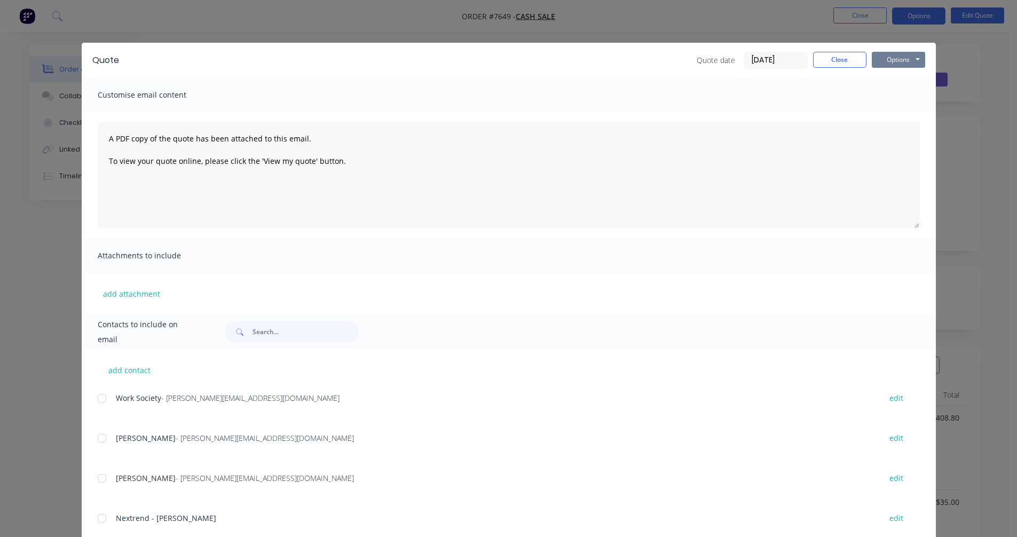
click at [884, 62] on button "Options" at bounding box center [898, 60] width 53 height 16
click at [881, 78] on button "Preview" at bounding box center [906, 79] width 68 height 18
